Goal: Task Accomplishment & Management: Manage account settings

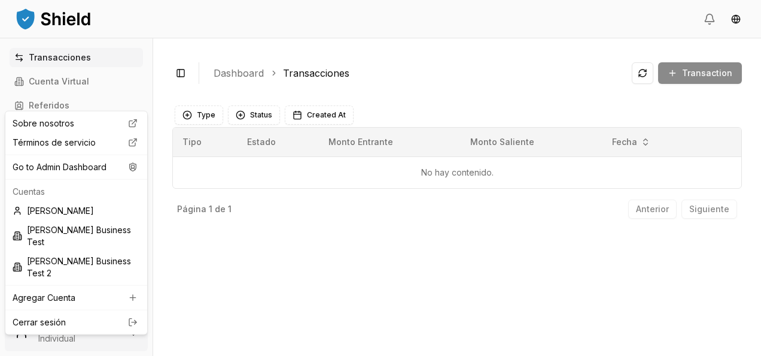
click at [99, 323] on html "Transacciones Cuenta Virtual Referidos Facturas Escaneos de Billeteras Cuentas …" at bounding box center [380, 178] width 761 height 356
click at [96, 169] on div "Go to Admin Dashboard" at bounding box center [76, 166] width 137 height 19
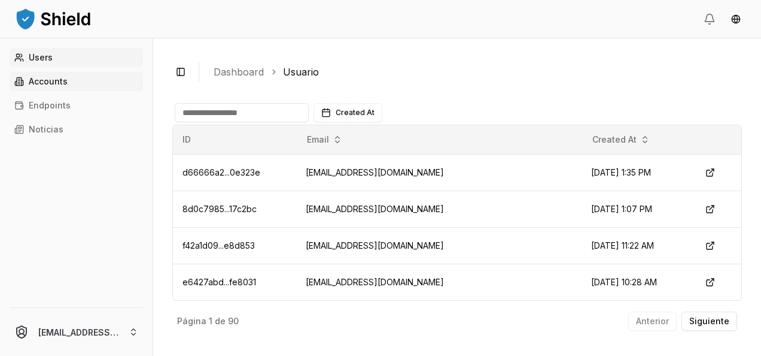
click at [61, 78] on p "Accounts" at bounding box center [48, 81] width 39 height 8
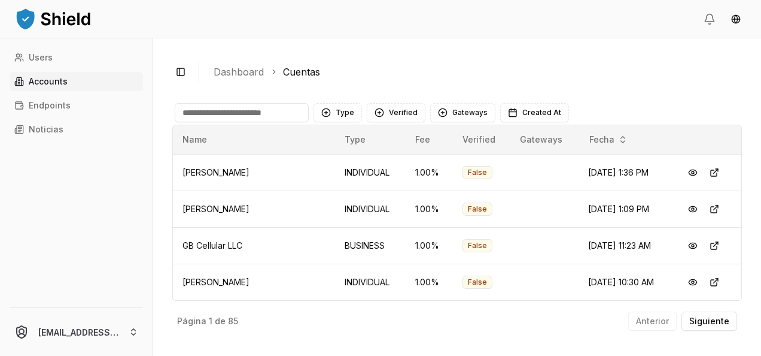
click at [227, 110] on input at bounding box center [242, 112] width 134 height 19
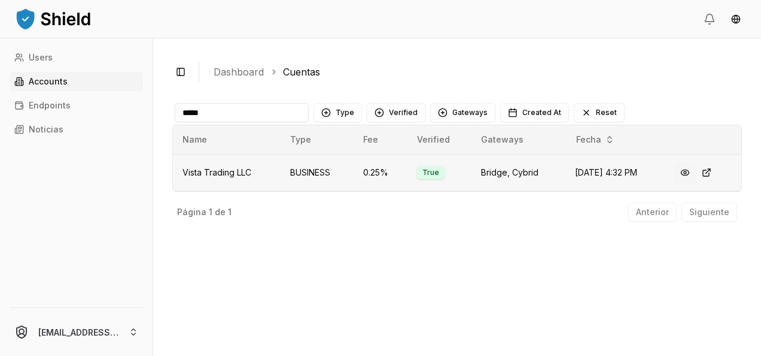
type input "*****"
click at [687, 174] on button at bounding box center [686, 173] width 22 height 22
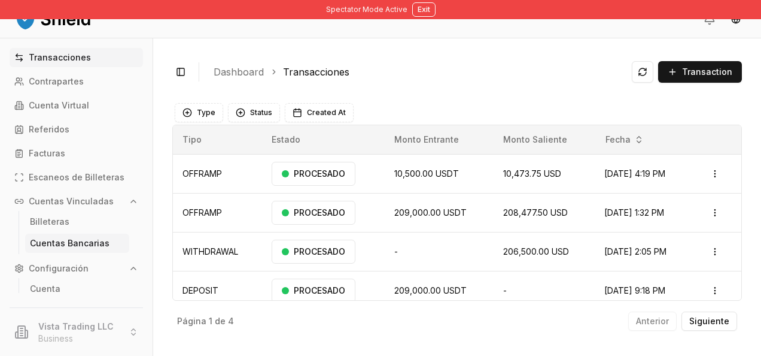
click at [65, 239] on p "Cuentas Bancarias" at bounding box center [70, 243] width 80 height 8
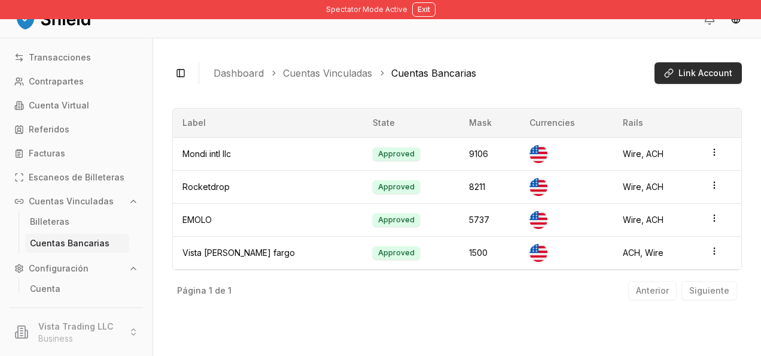
click at [690, 73] on span "Link Account" at bounding box center [706, 73] width 54 height 12
click at [102, 322] on li "Vista Trading LLC Business" at bounding box center [76, 331] width 143 height 38
click at [419, 14] on button "Exit" at bounding box center [423, 9] width 23 height 14
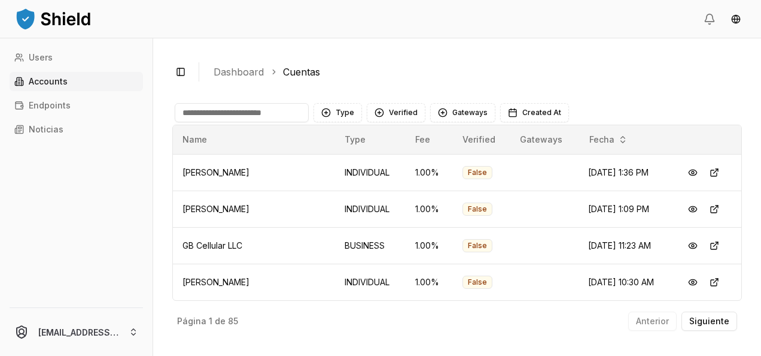
click at [235, 108] on input at bounding box center [242, 112] width 134 height 19
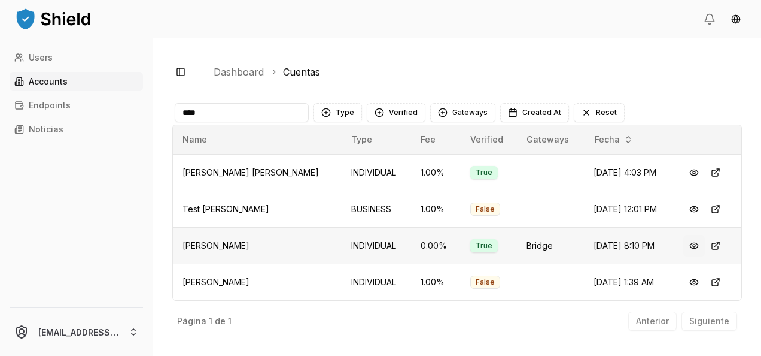
type input "****"
click at [693, 245] on button at bounding box center [695, 246] width 22 height 22
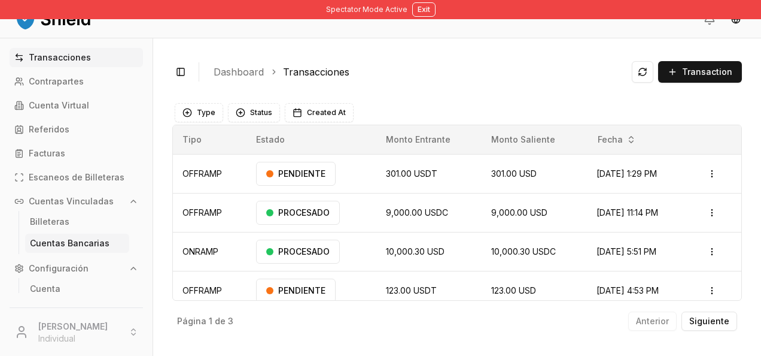
click at [73, 244] on p "Cuentas Bancarias" at bounding box center [70, 243] width 80 height 8
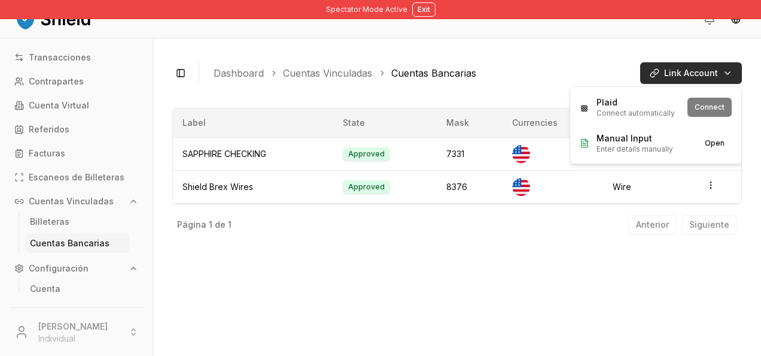
click at [679, 74] on html "Spectator Mode Active Exit Transacciones Contrapartes Cuenta Virtual Referidos …" at bounding box center [380, 178] width 761 height 356
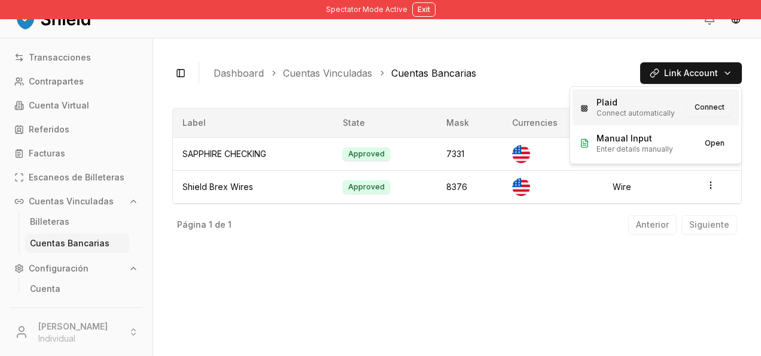
click at [715, 105] on button "Connect" at bounding box center [710, 107] width 44 height 19
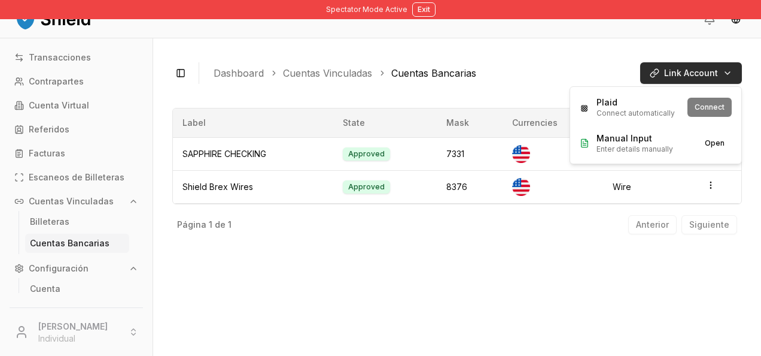
click at [715, 66] on html "Spectator Mode Active Exit Transacciones Contrapartes Cuenta Virtual Referidos …" at bounding box center [380, 178] width 761 height 356
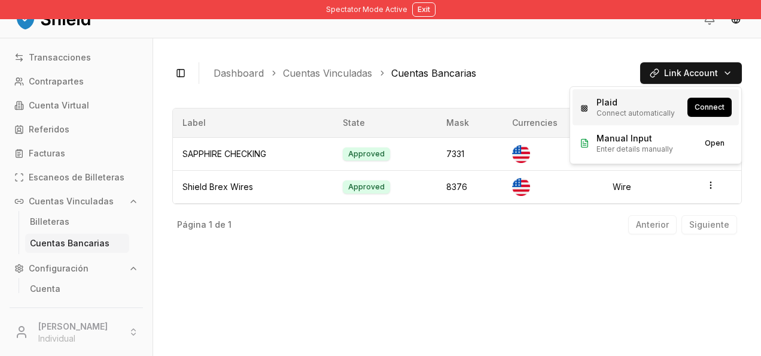
click at [711, 105] on button "Connect" at bounding box center [710, 107] width 44 height 19
